Goal: Complete application form

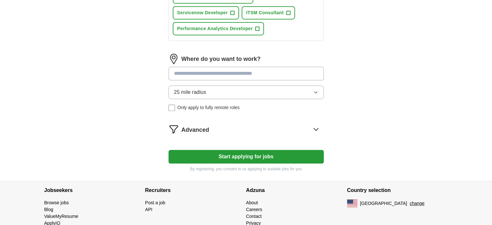
scroll to position [367, 0]
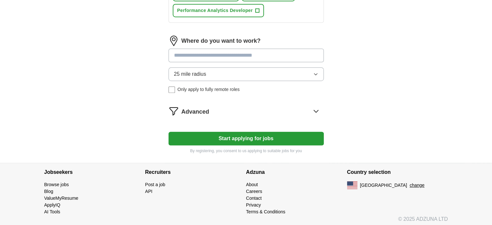
click at [219, 141] on button "Start applying for jobs" at bounding box center [246, 139] width 155 height 14
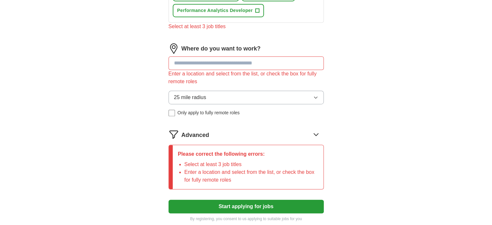
scroll to position [344, 0]
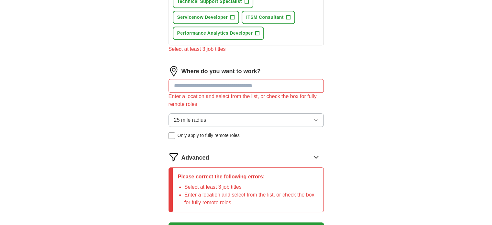
click at [222, 82] on input at bounding box center [246, 86] width 155 height 14
type input "*"
type input "********"
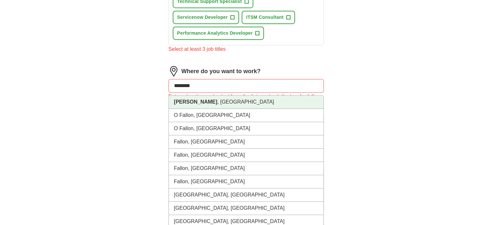
click at [200, 99] on li "[PERSON_NAME] , [GEOGRAPHIC_DATA]" at bounding box center [246, 101] width 155 height 13
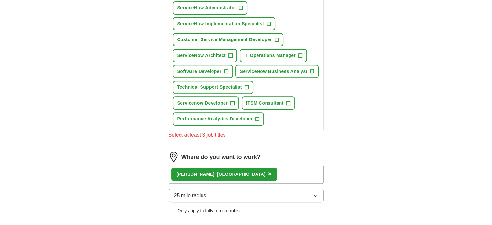
scroll to position [247, 0]
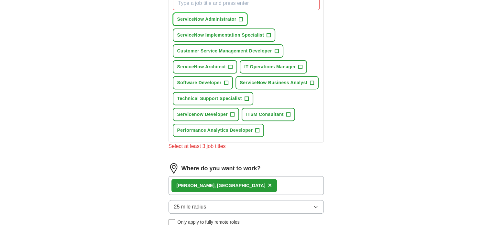
click at [210, 17] on span "ServiceNow Administrator" at bounding box center [206, 19] width 59 height 7
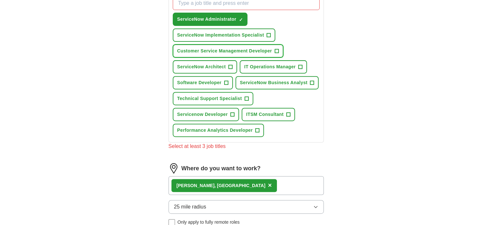
click at [209, 48] on span "Customer Service Management Developer" at bounding box center [224, 51] width 95 height 7
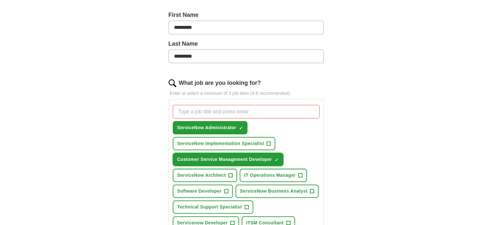
scroll to position [150, 0]
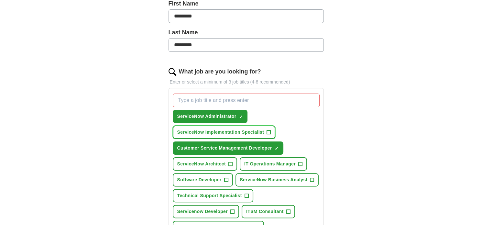
click at [210, 129] on span "ServiceNow Implementation Specialist" at bounding box center [220, 132] width 87 height 7
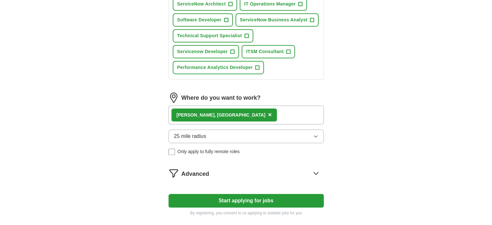
scroll to position [312, 0]
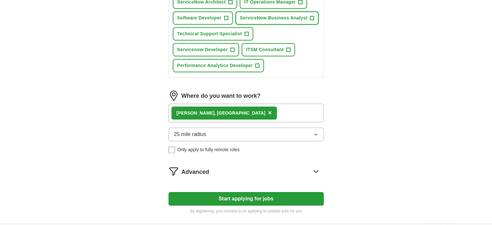
click at [274, 15] on span "ServiceNow Business Analyst" at bounding box center [274, 18] width 68 height 7
click at [209, 46] on span "Servicenow Developer" at bounding box center [202, 49] width 50 height 7
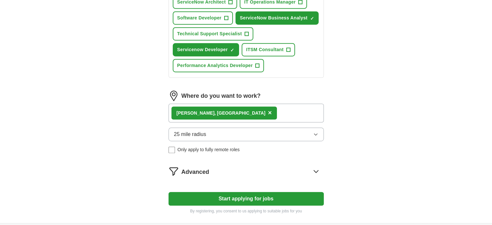
click at [240, 196] on button "Start applying for jobs" at bounding box center [246, 199] width 155 height 14
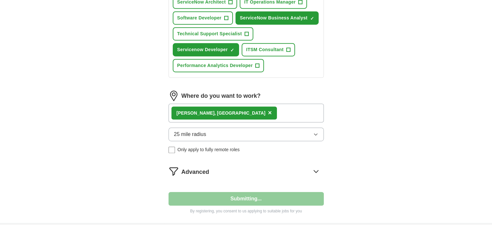
select select "**"
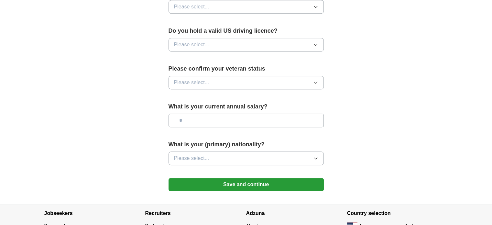
scroll to position [439, 0]
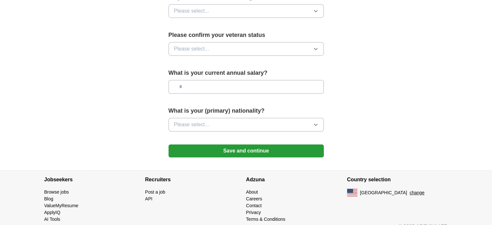
click at [226, 145] on button "Save and continue" at bounding box center [246, 150] width 155 height 13
